Goal: Task Accomplishment & Management: Complete application form

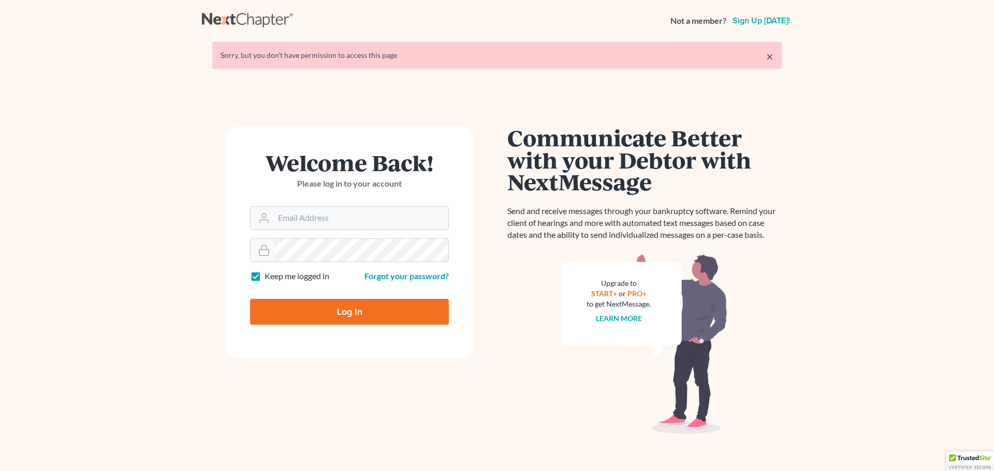
type input "[EMAIL_ADDRESS][DOMAIN_NAME]"
click at [334, 309] on input "Log In" at bounding box center [349, 312] width 199 height 26
type input "Thinking..."
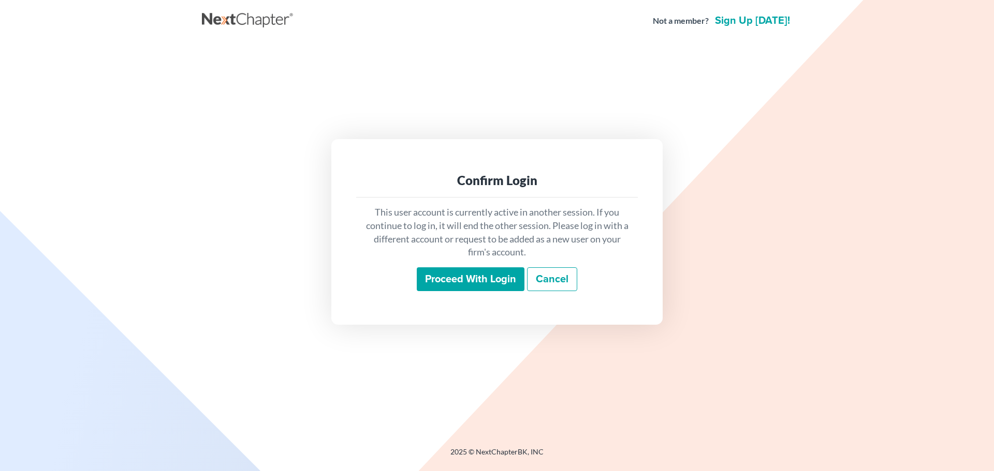
click at [460, 283] on input "Proceed with login" at bounding box center [471, 280] width 108 height 24
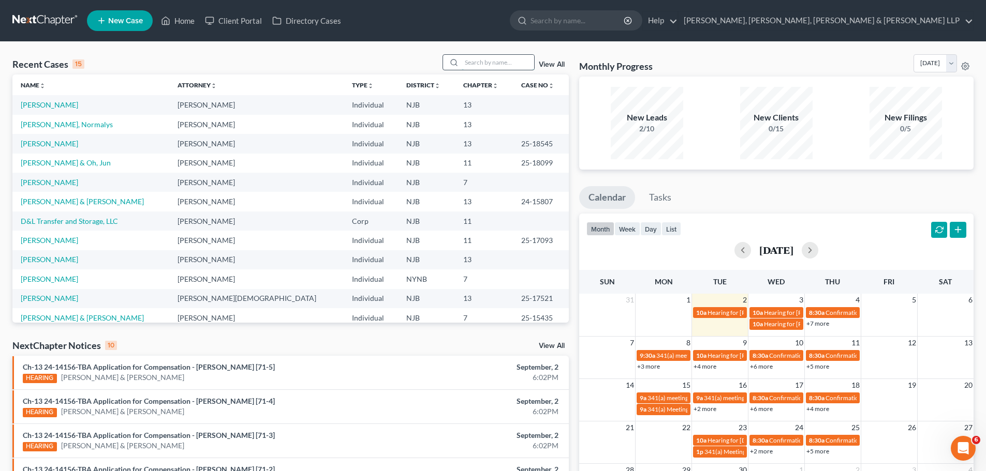
click at [501, 59] on input "search" at bounding box center [498, 62] width 72 height 15
type input "u"
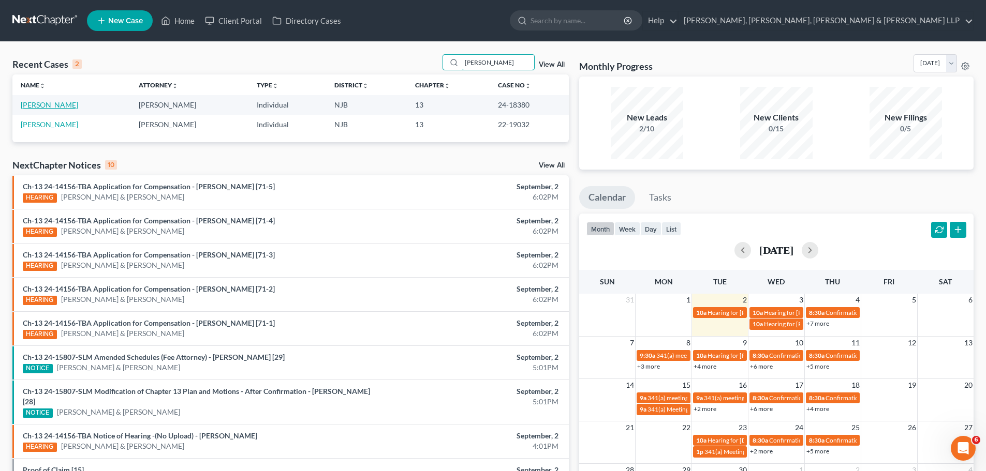
type input "[PERSON_NAME]"
click at [57, 105] on link "[PERSON_NAME]" at bounding box center [49, 104] width 57 height 9
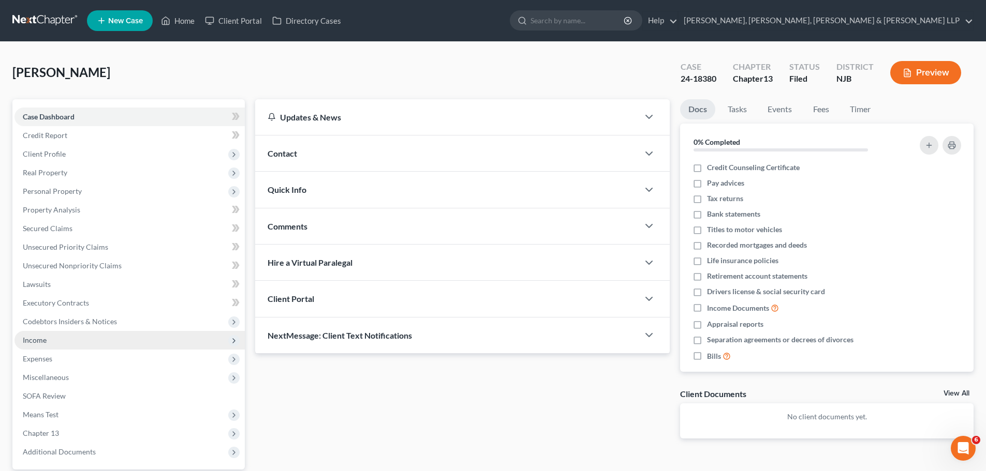
click at [39, 338] on span "Income" at bounding box center [35, 340] width 24 height 9
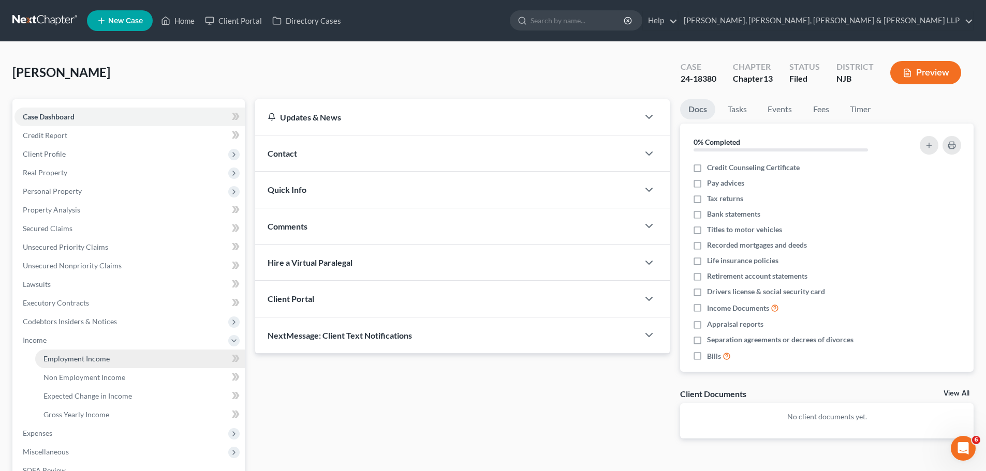
click at [71, 357] on span "Employment Income" at bounding box center [76, 358] width 66 height 9
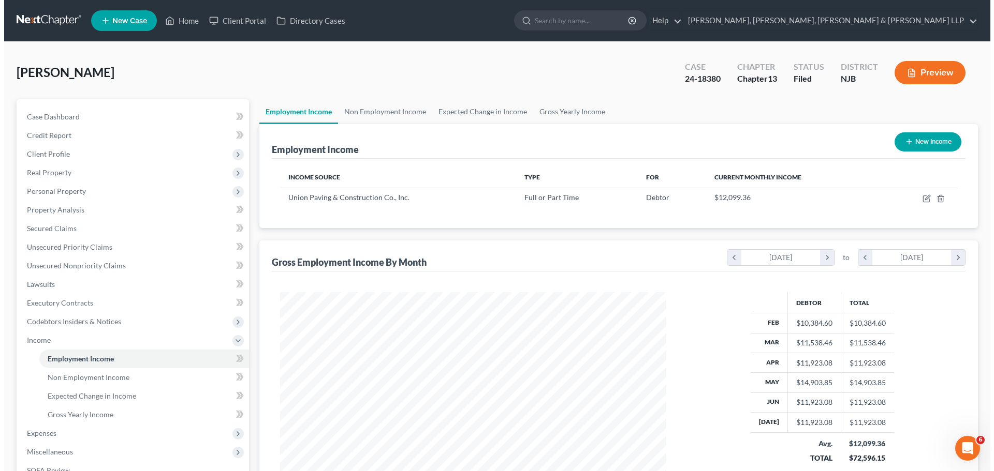
scroll to position [193, 407]
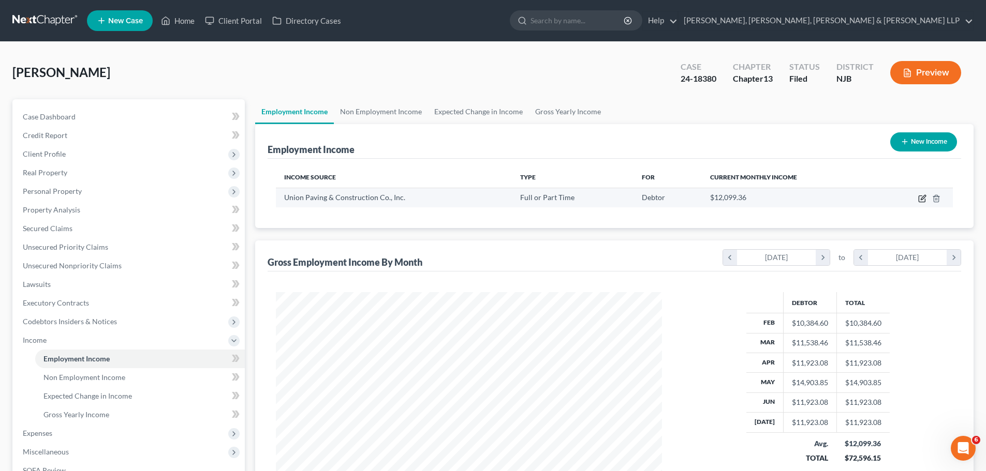
click at [919, 199] on icon "button" at bounding box center [922, 199] width 6 height 6
select select "0"
select select "33"
select select "3"
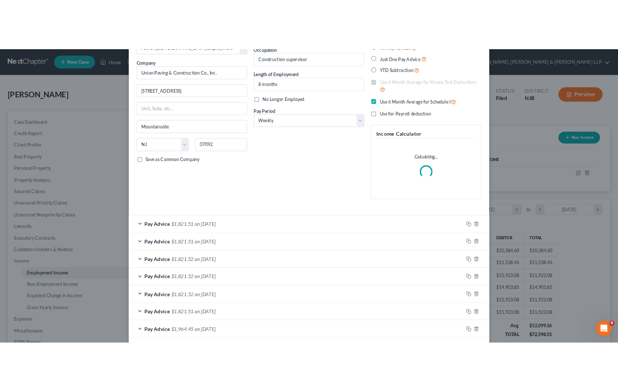
scroll to position [155, 0]
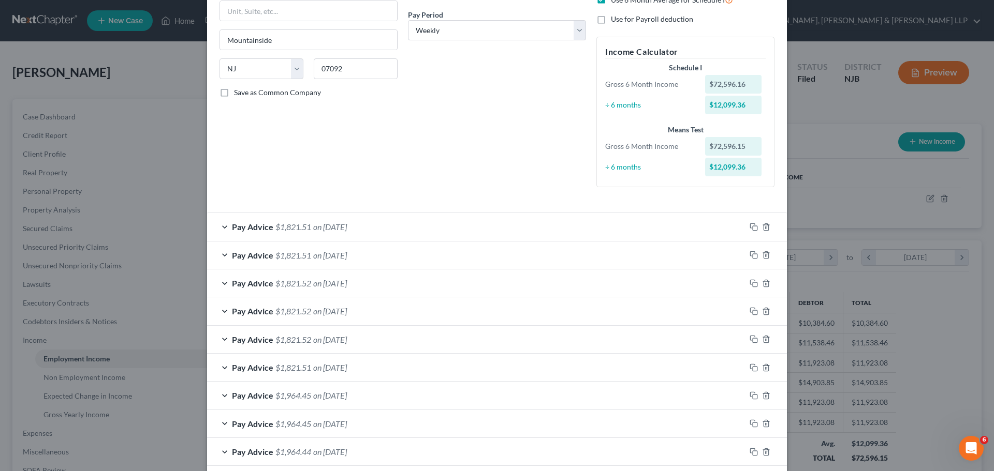
click at [363, 144] on div "Employment Type * Select Full or [DEMOGRAPHIC_DATA] Employment Self Employment …" at bounding box center [308, 43] width 188 height 303
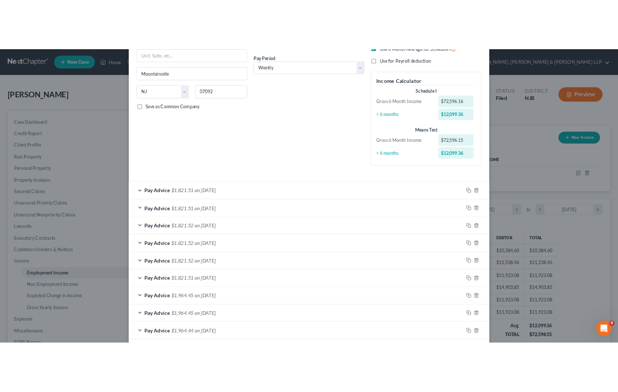
scroll to position [517301, 517105]
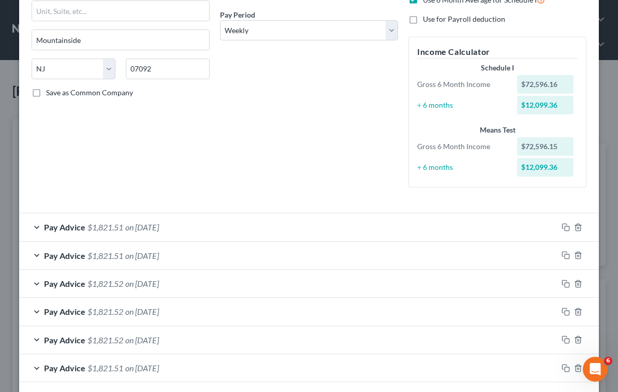
click at [262, 122] on div "Debtor Spouse Occupation Construction supervisor Length of Employment 8 months …" at bounding box center [309, 43] width 188 height 303
click at [206, 124] on div "Employment Type * Select Full or [DEMOGRAPHIC_DATA] Employment Self Employment …" at bounding box center [120, 43] width 188 height 303
click at [564, 229] on icon "button" at bounding box center [565, 227] width 8 height 8
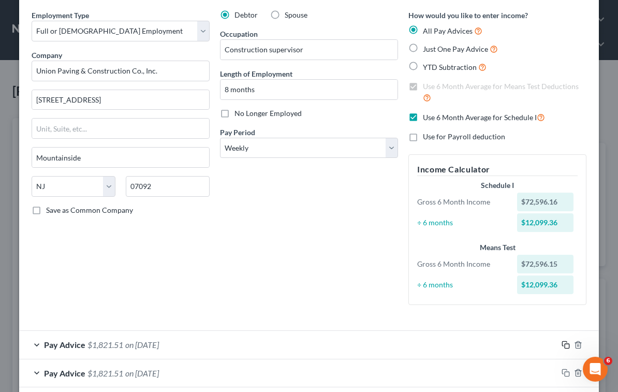
scroll to position [0, 0]
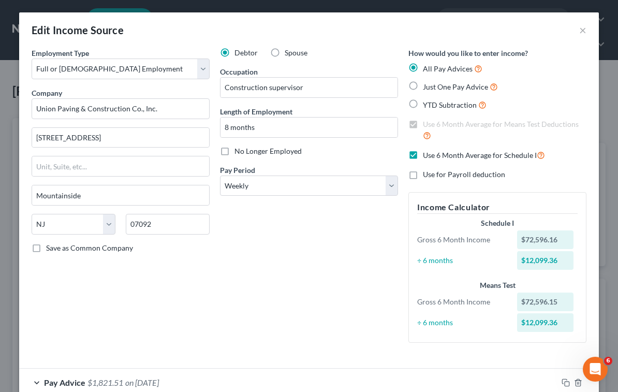
click at [423, 155] on label "Use 6 Month Average for Schedule I" at bounding box center [484, 155] width 122 height 12
click at [427, 155] on input "Use 6 Month Average for Schedule I" at bounding box center [430, 152] width 7 height 7
checkbox input "false"
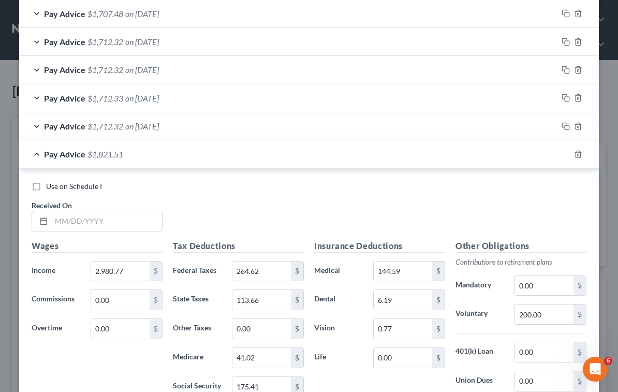
scroll to position [1076, 0]
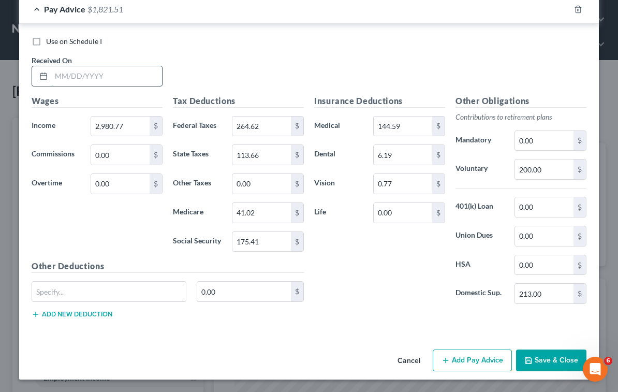
click at [89, 72] on input "text" at bounding box center [106, 76] width 111 height 20
type input "[DATE]"
click at [127, 124] on input "2,980.77" at bounding box center [120, 126] width 58 height 20
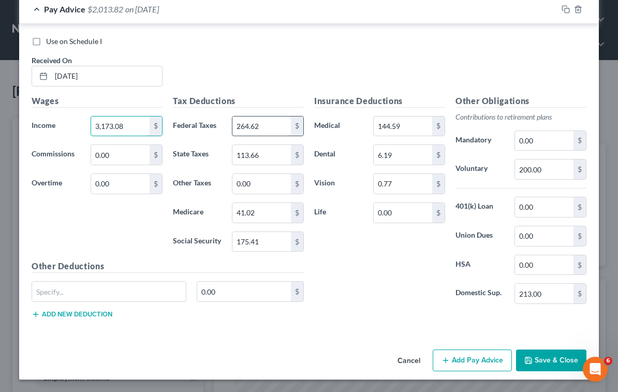
type input "3,173.08"
click at [267, 130] on input "264.62" at bounding box center [261, 126] width 58 height 20
type input "288.88"
click at [270, 242] on input "175.41" at bounding box center [261, 242] width 58 height 20
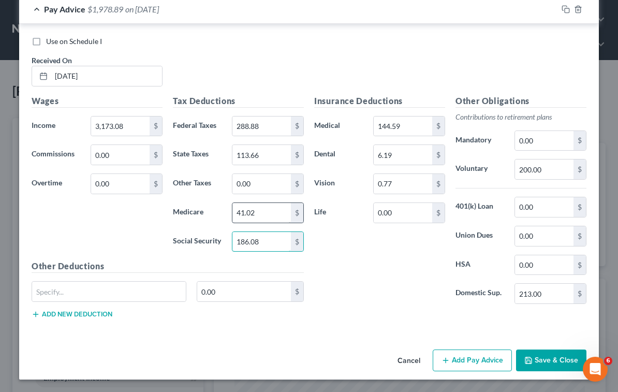
type input "186.08"
click at [254, 216] on input "41.02" at bounding box center [261, 213] width 58 height 20
type input "43.52"
click at [326, 255] on div "Insurance Deductions Medical 144.59 $ Dental 6.19 $ Vision 0.77 $ Life 0.00 $" at bounding box center [379, 204] width 141 height 218
click at [264, 151] on input "113.66" at bounding box center [261, 155] width 58 height 20
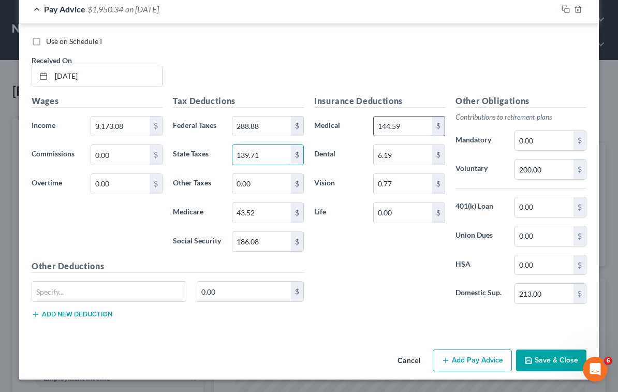
type input "139.71"
click at [414, 126] on input "144.59" at bounding box center [403, 126] width 58 height 20
type input "164.83"
click at [545, 294] on input "213.00" at bounding box center [544, 294] width 58 height 20
type input "192.00"
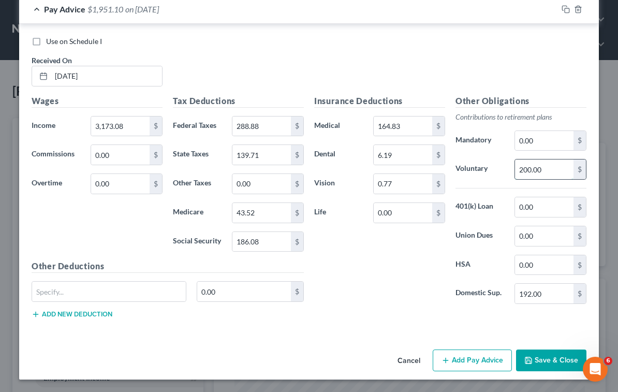
click at [549, 167] on input "200.00" at bounding box center [544, 169] width 58 height 20
type input "222.12"
click at [228, 286] on input "0.00" at bounding box center [244, 292] width 94 height 20
type input "100.00"
click at [135, 299] on input "text" at bounding box center [109, 292] width 154 height 20
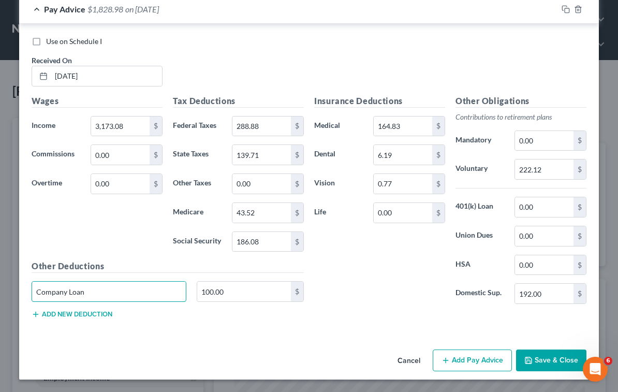
type input "Company Loan"
click at [369, 297] on div "Insurance Deductions Medical 164.83 $ Dental 6.19 $ Vision 0.77 $ Life 0.00 $" at bounding box center [379, 204] width 141 height 218
click at [100, 232] on div "Wages Income * 3,173.08 $ Commissions 0.00 $ Overtime 0.00 $" at bounding box center [96, 178] width 141 height 166
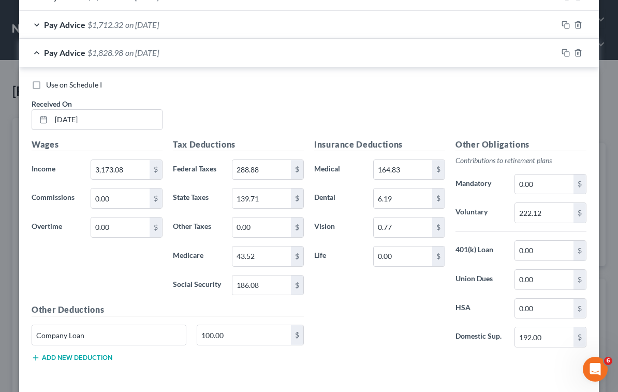
scroll to position [972, 0]
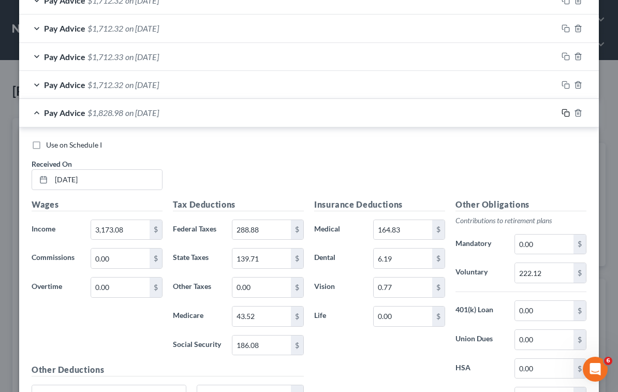
click at [561, 114] on icon "button" at bounding box center [565, 113] width 8 height 8
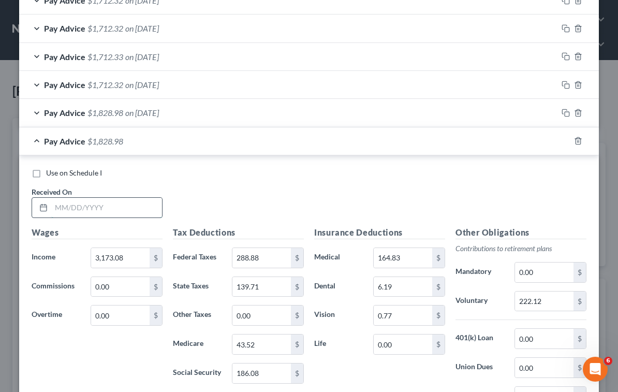
click at [133, 214] on input "text" at bounding box center [106, 208] width 111 height 20
type input "[DATE]"
click at [206, 193] on div "Use on Schedule I Received On * [DATE]" at bounding box center [308, 197] width 565 height 58
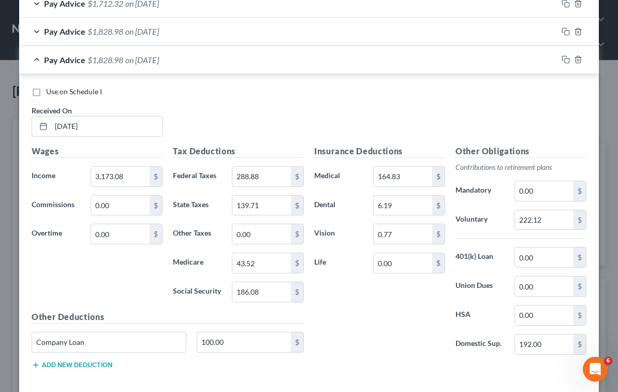
scroll to position [1076, 0]
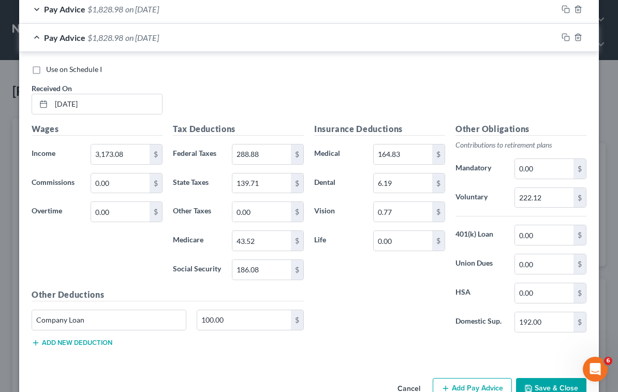
click at [342, 286] on div "Insurance Deductions Medical 164.83 $ Dental 6.19 $ Vision 0.77 $ Life 0.00 $" at bounding box center [379, 232] width 141 height 218
click at [273, 182] on input "139.71" at bounding box center [261, 183] width 58 height 20
click at [268, 186] on input "139.71" at bounding box center [261, 183] width 58 height 20
type input "139.72"
click at [225, 65] on div "Use on Schedule I" at bounding box center [309, 69] width 555 height 10
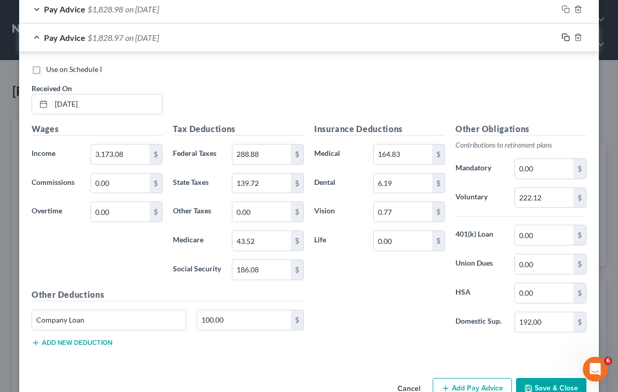
click at [561, 37] on icon "button" at bounding box center [565, 37] width 8 height 8
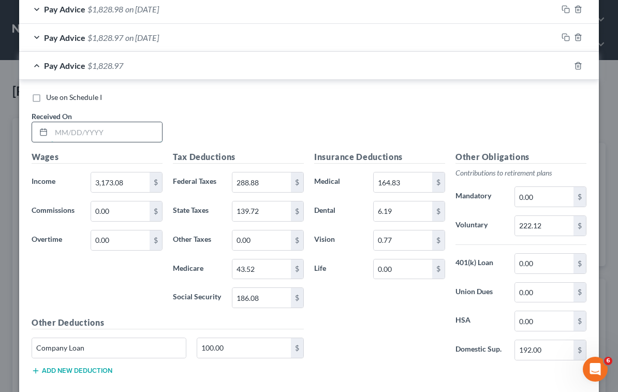
click at [118, 139] on input "text" at bounding box center [106, 132] width 111 height 20
type input "[DATE]"
click at [216, 100] on div "Use on Schedule I" at bounding box center [309, 97] width 555 height 10
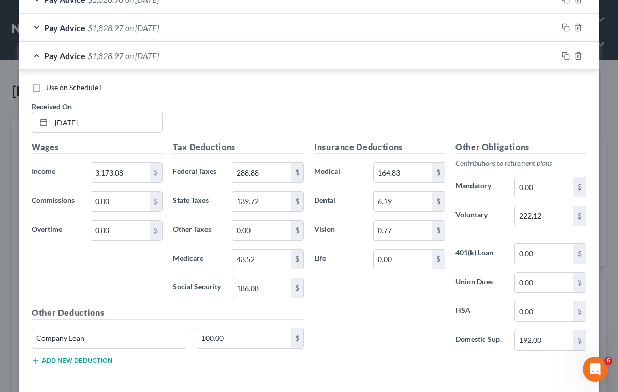
scroll to position [1028, 0]
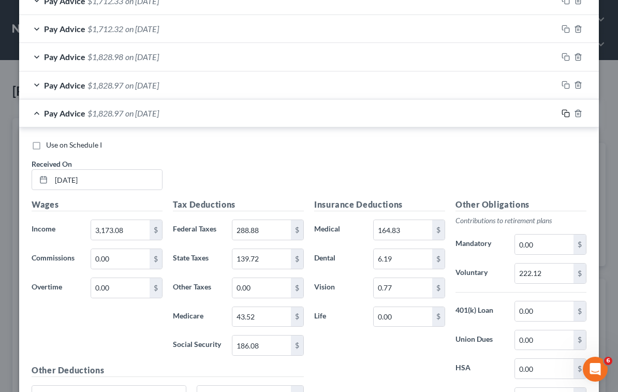
click at [561, 116] on icon "button" at bounding box center [565, 113] width 8 height 8
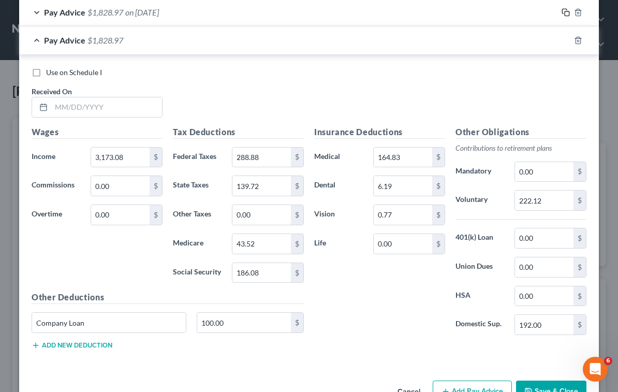
scroll to position [1132, 0]
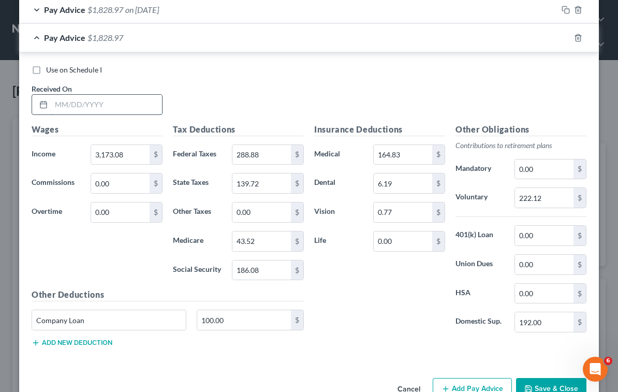
click at [119, 102] on input "text" at bounding box center [106, 105] width 111 height 20
type input "[DATE]"
click at [73, 71] on span "Use on Schedule I" at bounding box center [74, 69] width 56 height 9
click at [57, 71] on input "Use on Schedule I" at bounding box center [53, 68] width 7 height 7
checkbox input "true"
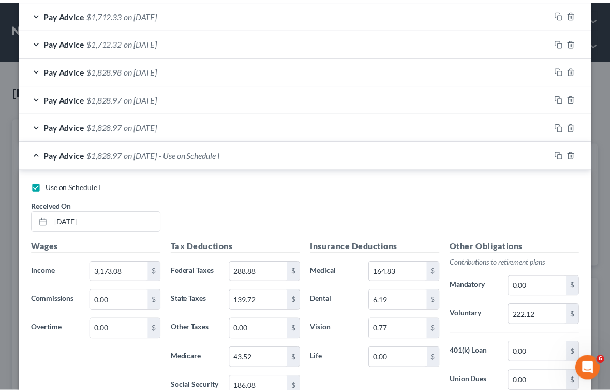
scroll to position [1160, 0]
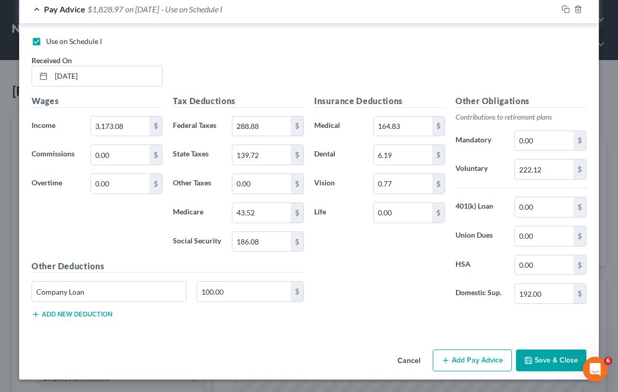
click at [564, 363] on button "Save & Close" at bounding box center [551, 360] width 70 height 22
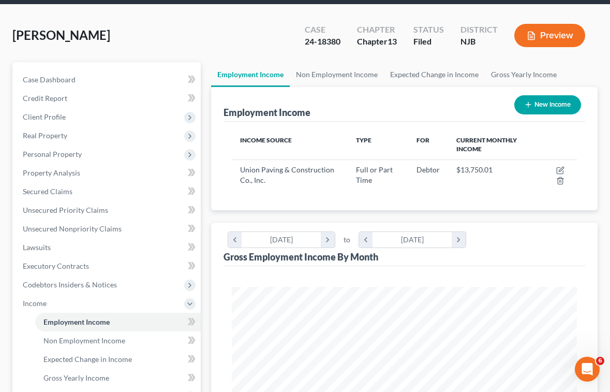
scroll to position [155, 0]
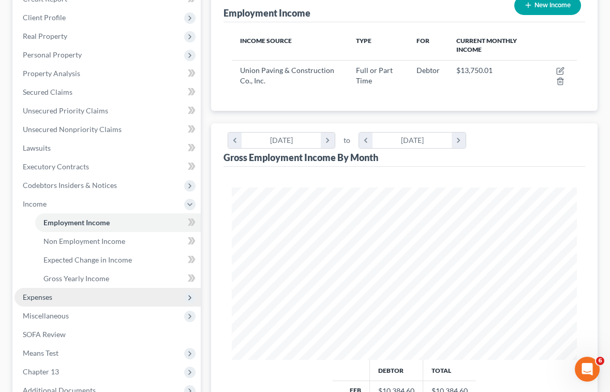
click at [51, 295] on span "Expenses" at bounding box center [37, 296] width 29 height 9
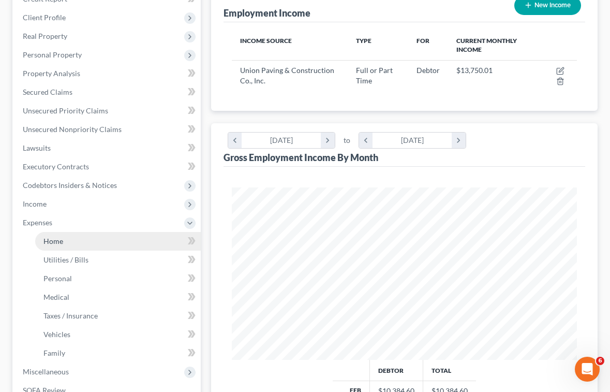
click at [47, 242] on span "Home" at bounding box center [53, 240] width 20 height 9
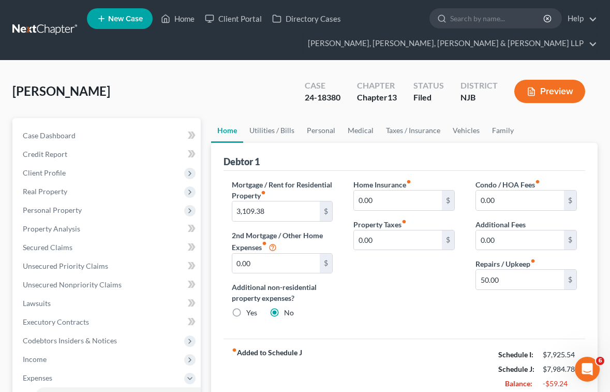
click at [431, 285] on div "Home Insurance fiber_manual_record 0.00 $ Property Taxes fiber_manual_record 0.…" at bounding box center [404, 252] width 122 height 147
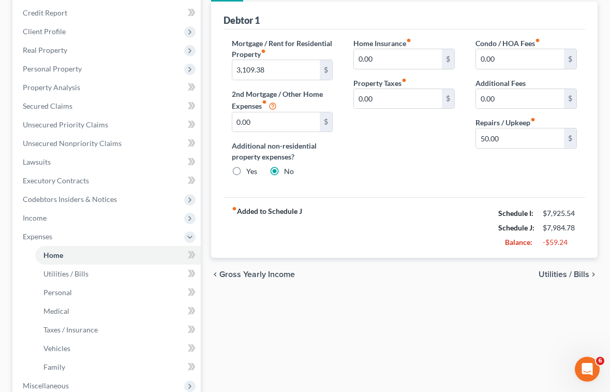
scroll to position [155, 0]
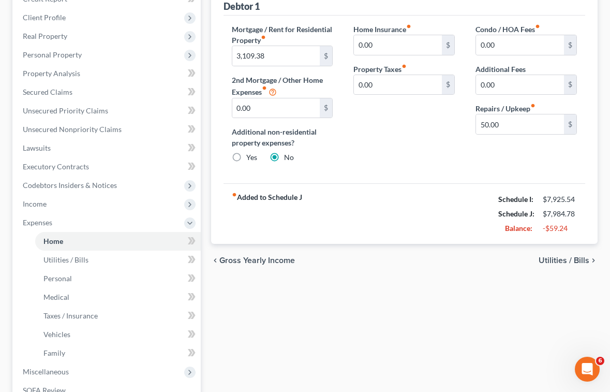
click at [313, 335] on div "Home Utilities / Bills Personal Medical Taxes / Insurance Vehicles Family Debto…" at bounding box center [404, 243] width 397 height 560
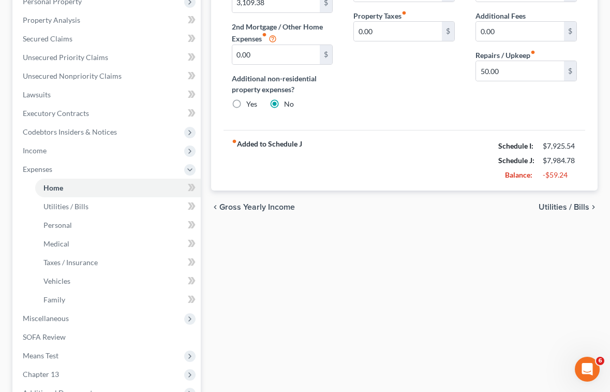
scroll to position [326, 0]
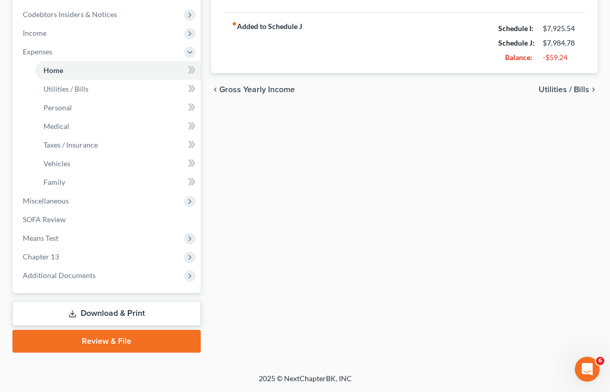
click at [262, 174] on div "Home Utilities / Bills Personal Medical Taxes / Insurance Vehicles Family Debto…" at bounding box center [404, 72] width 397 height 560
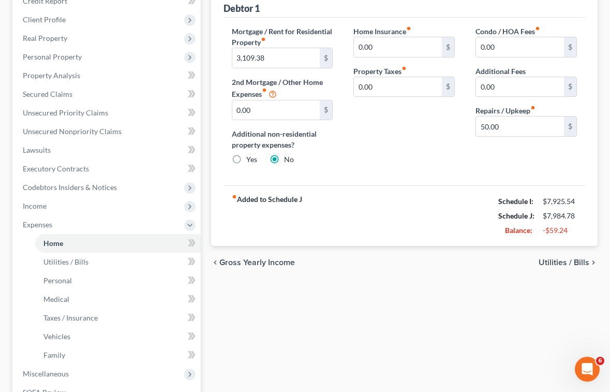
scroll to position [119, 0]
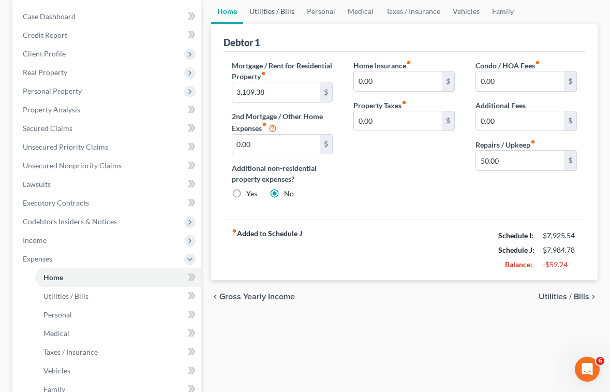
click at [272, 13] on link "Utilities / Bills" at bounding box center [271, 11] width 57 height 25
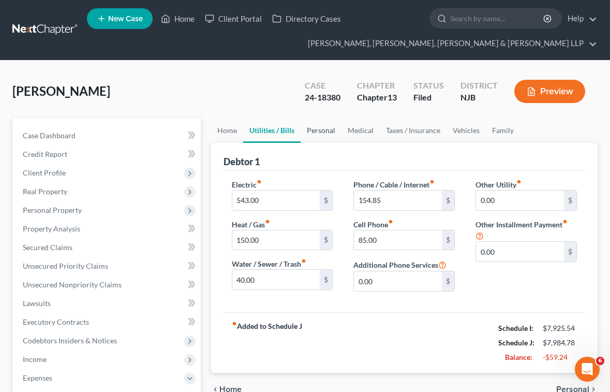
click at [317, 128] on link "Personal" at bounding box center [321, 130] width 41 height 25
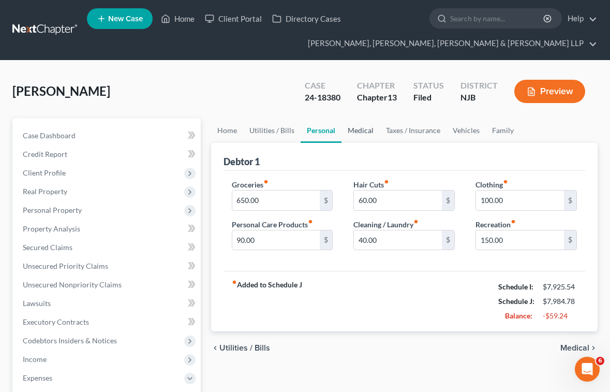
click at [353, 132] on link "Medical" at bounding box center [361, 130] width 38 height 25
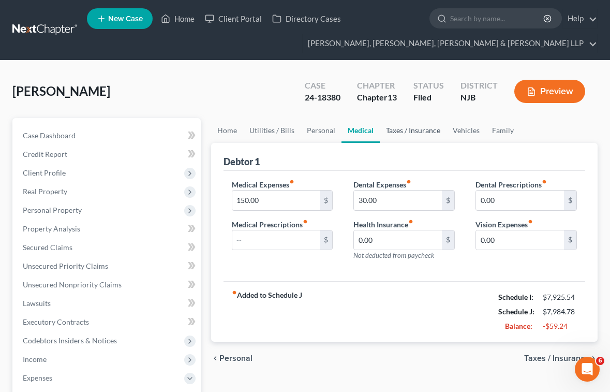
click at [405, 131] on link "Taxes / Insurance" at bounding box center [413, 130] width 67 height 25
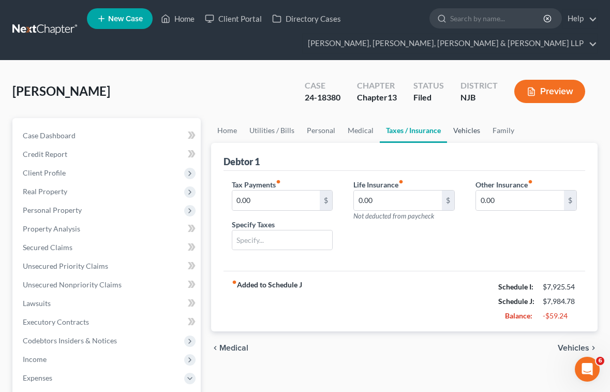
click at [455, 130] on link "Vehicles" at bounding box center [466, 130] width 39 height 25
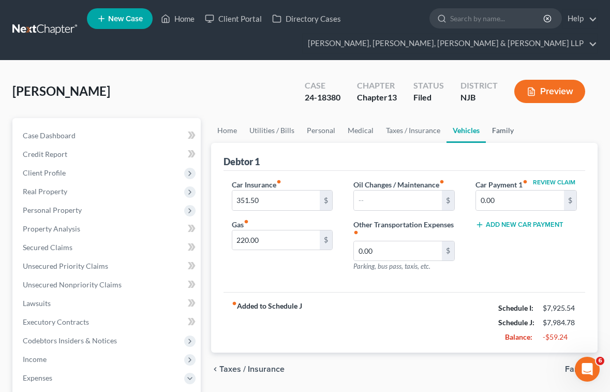
click at [505, 131] on link "Family" at bounding box center [503, 130] width 34 height 25
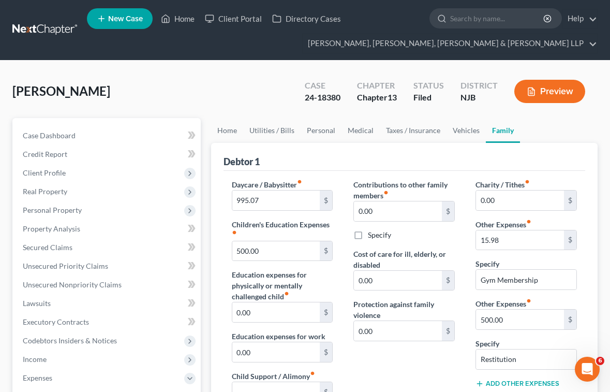
click at [231, 96] on div "[PERSON_NAME] Upgraded Case 24-18380 Chapter Chapter 13 Status [GEOGRAPHIC_DATA…" at bounding box center [304, 95] width 585 height 45
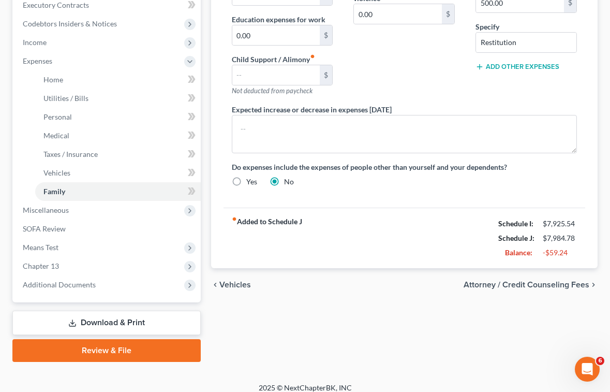
scroll to position [326, 0]
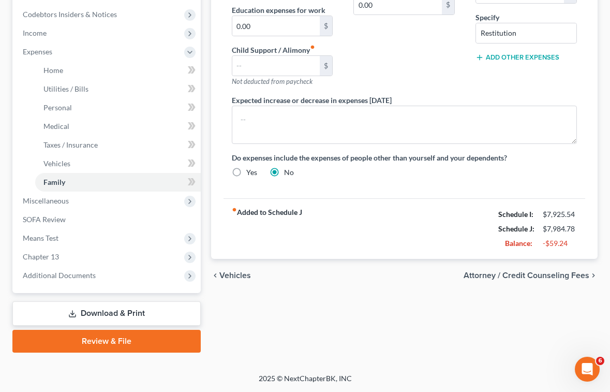
click at [99, 310] on link "Download & Print" at bounding box center [106, 313] width 188 height 24
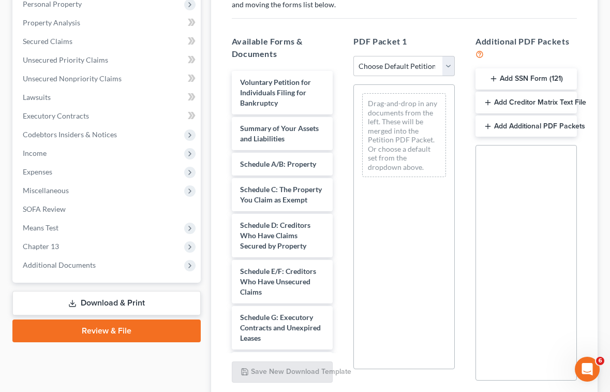
scroll to position [207, 0]
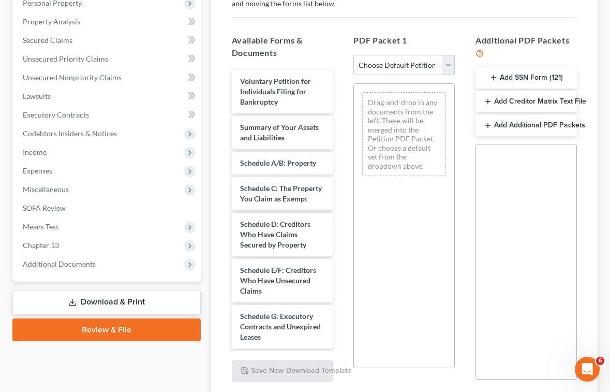
click at [395, 63] on select "Choose Default Petition PDF Packet Complete Bankruptcy Petition (all forms and …" at bounding box center [403, 65] width 101 height 21
select select "2"
click at [353, 55] on select "Choose Default Petition PDF Packet Complete Bankruptcy Petition (all forms and …" at bounding box center [403, 65] width 101 height 21
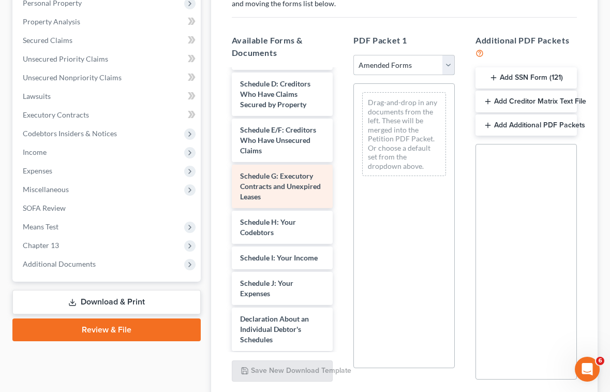
scroll to position [155, 0]
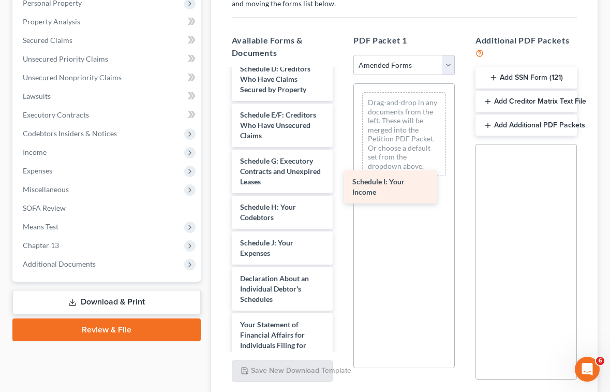
drag, startPoint x: 274, startPoint y: 260, endPoint x: 409, endPoint y: 144, distance: 178.3
click at [342, 144] on div "Schedule I: Your Income Voluntary Petition for Individuals Filing for Bankruptc…" at bounding box center [283, 241] width 118 height 652
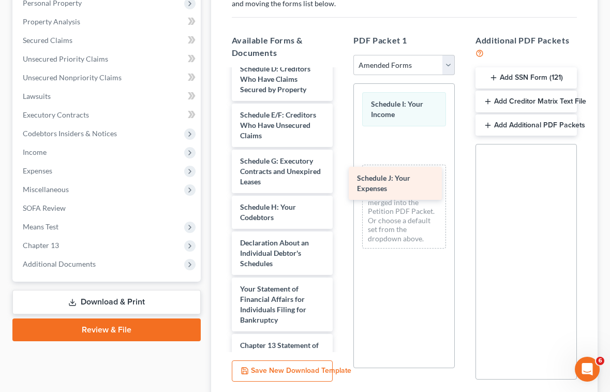
drag, startPoint x: 273, startPoint y: 261, endPoint x: 419, endPoint y: 137, distance: 191.2
click at [342, 137] on div "Schedule J: Your Expenses Voluntary Petition for Individuals Filing for Bankrup…" at bounding box center [283, 223] width 118 height 616
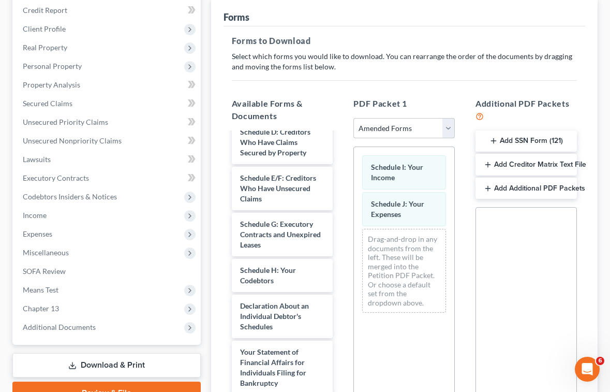
scroll to position [52, 0]
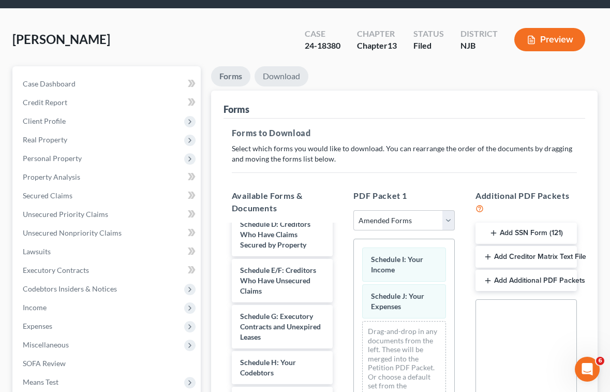
click at [282, 73] on link "Download" at bounding box center [282, 76] width 54 height 20
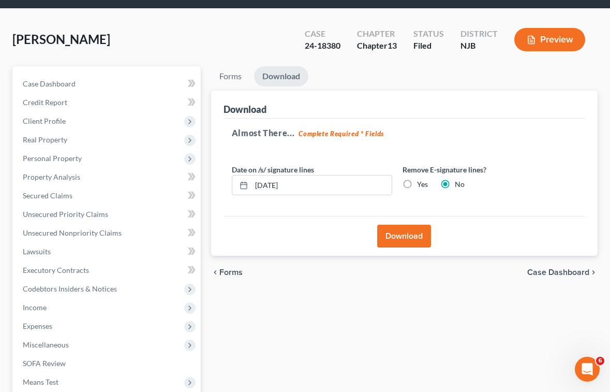
click at [408, 234] on button "Download" at bounding box center [404, 236] width 54 height 23
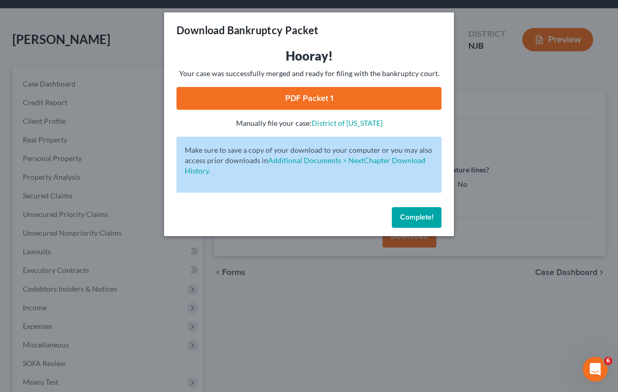
click at [213, 97] on link "PDF Packet 1" at bounding box center [308, 98] width 265 height 23
click at [413, 214] on span "Complete!" at bounding box center [416, 217] width 33 height 9
